Goal: Navigation & Orientation: Find specific page/section

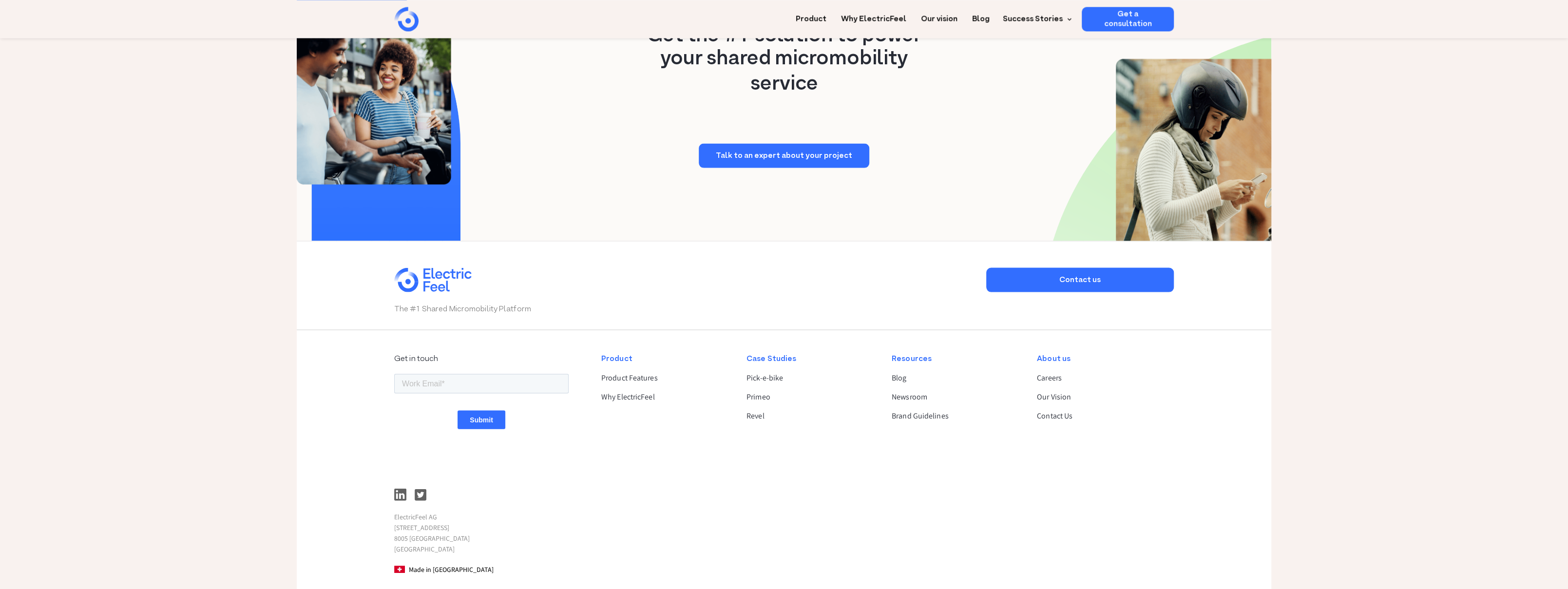
scroll to position [2422, 0]
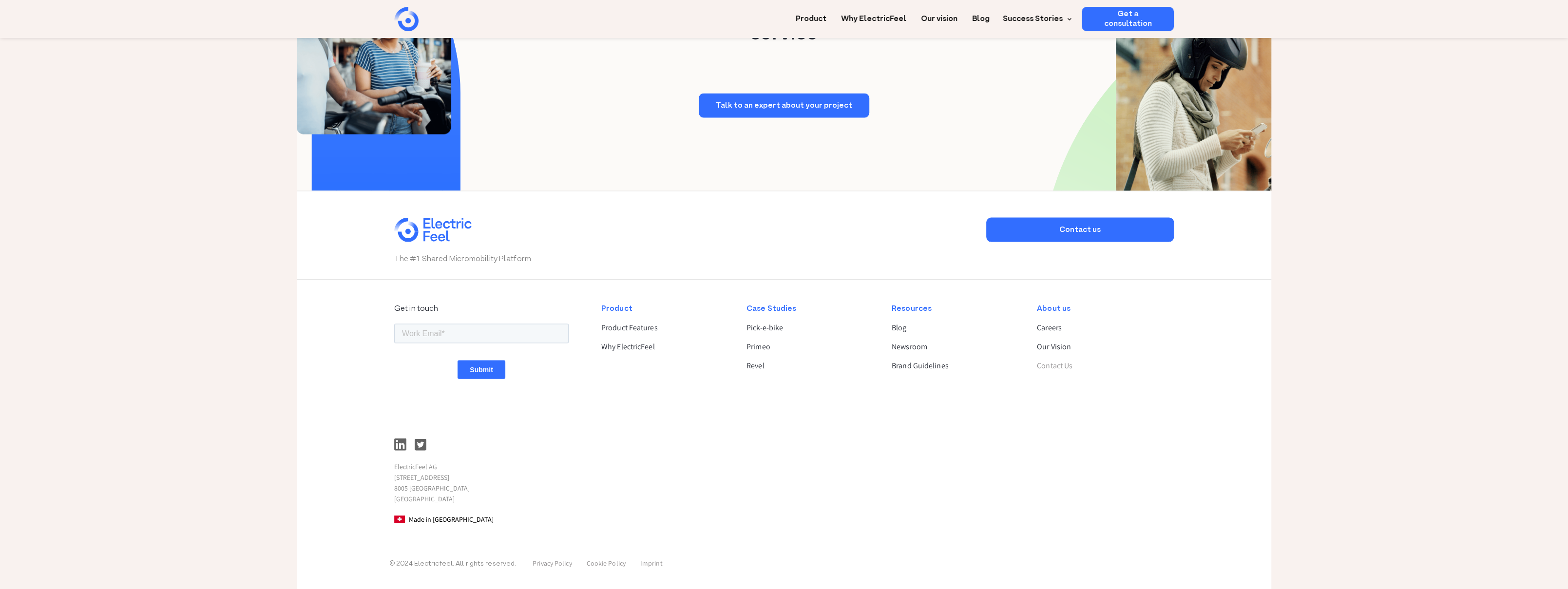
click at [1049, 362] on link "Contact Us" at bounding box center [1101, 365] width 129 height 12
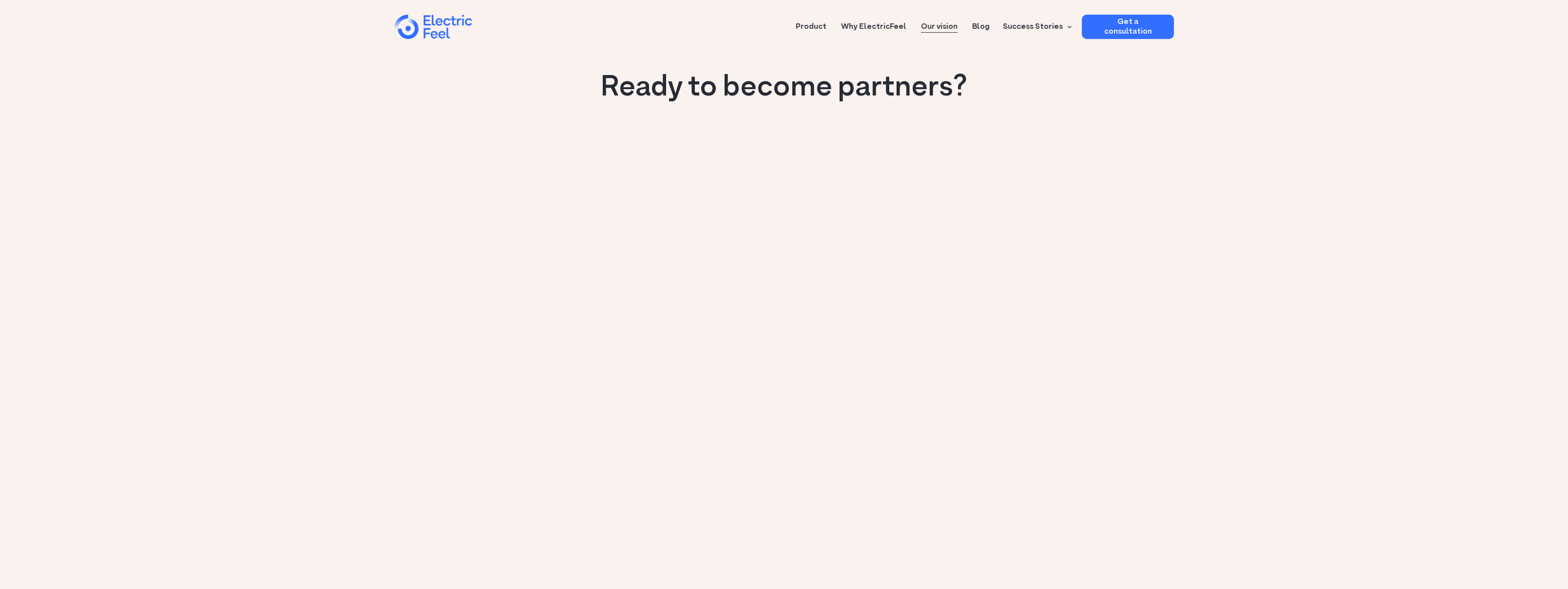
click at [948, 27] on link "Our vision" at bounding box center [939, 23] width 37 height 18
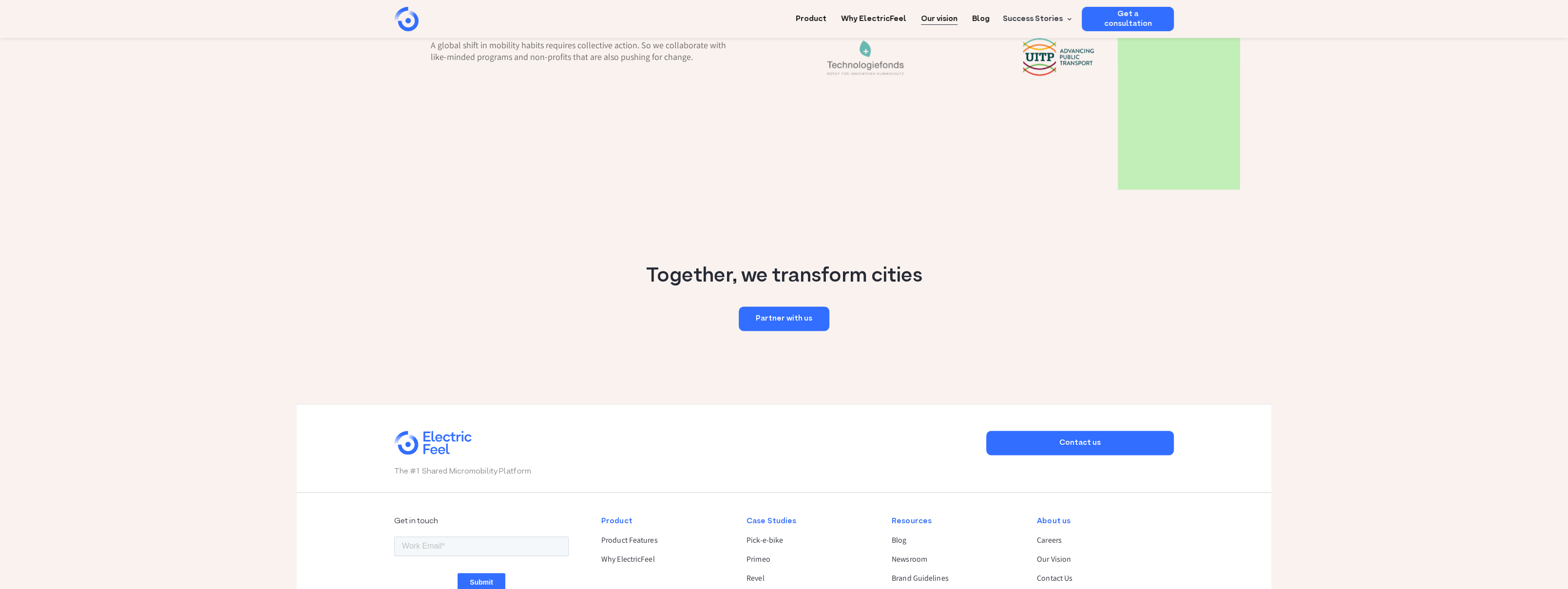
scroll to position [1635, 0]
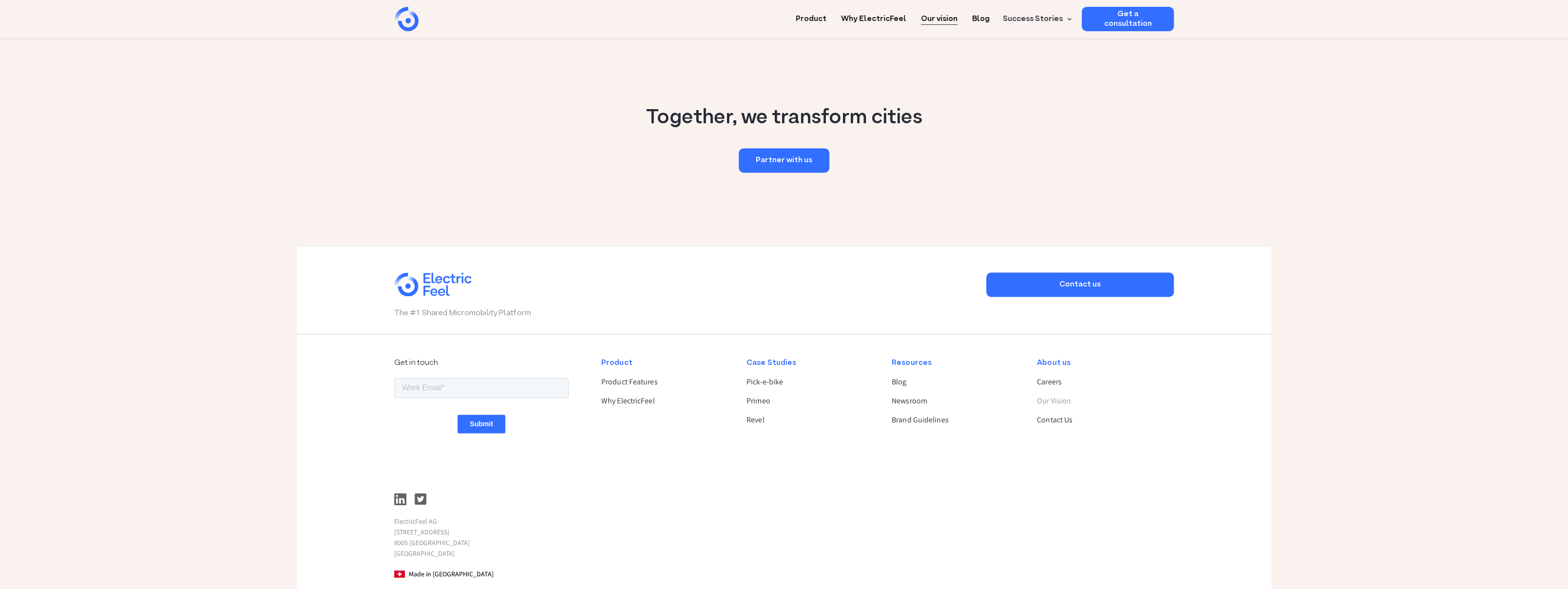
click at [1047, 403] on link "Our Vision" at bounding box center [1101, 400] width 129 height 12
